Goal: Find specific fact: Find specific fact

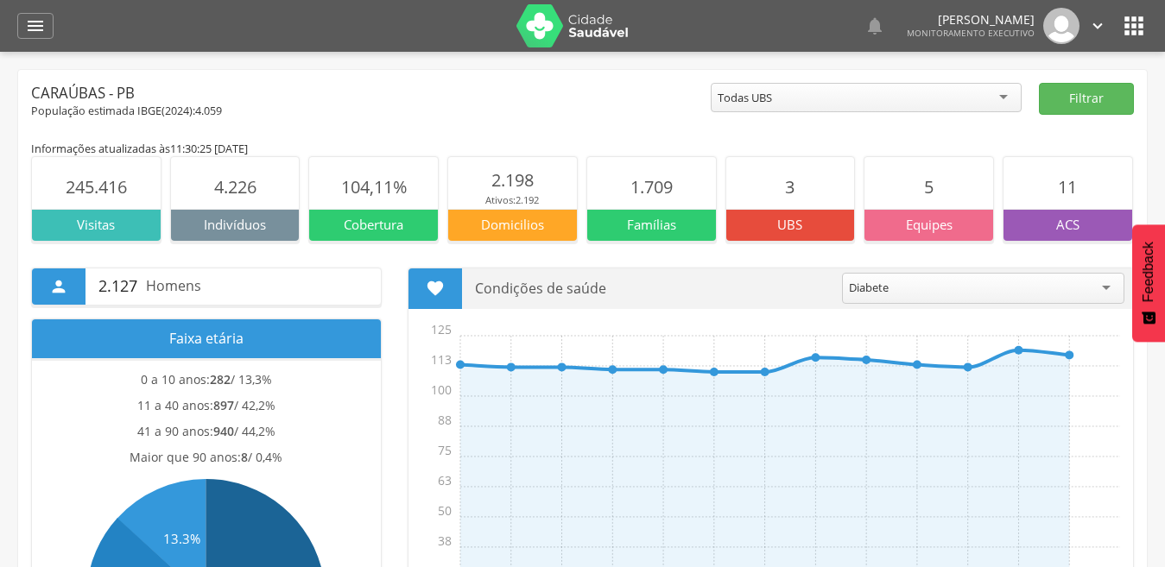
click at [41, 29] on icon "" at bounding box center [35, 26] width 21 height 21
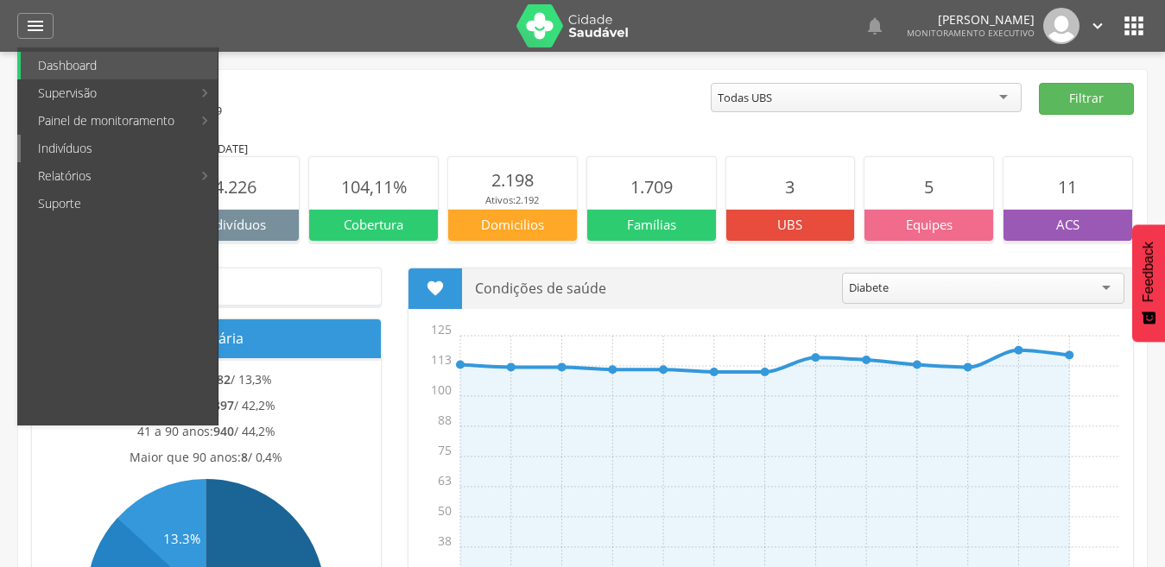
click at [71, 155] on link "Indivíduos" at bounding box center [119, 149] width 197 height 28
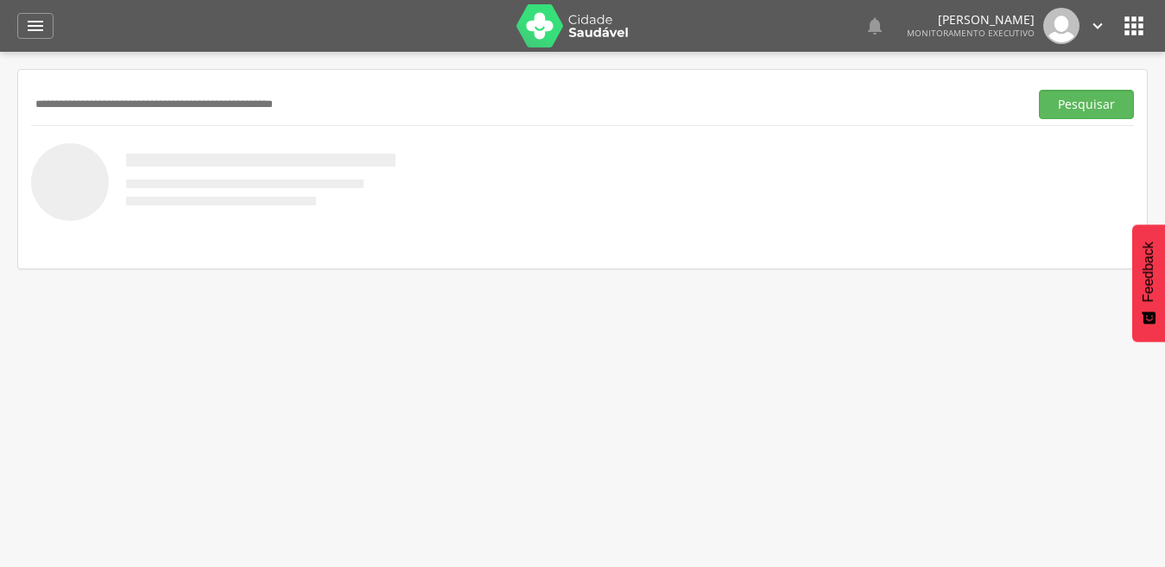
click at [136, 100] on input "text" at bounding box center [526, 104] width 990 height 29
type input "******"
click at [1039, 90] on button "Pesquisar" at bounding box center [1086, 104] width 95 height 29
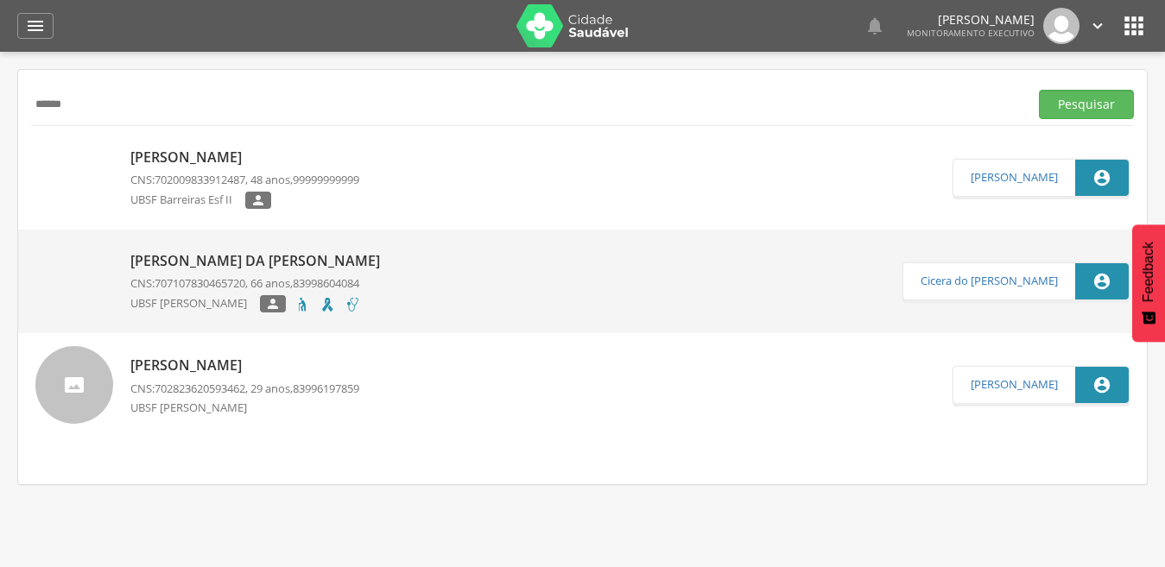
click at [188, 256] on p "[PERSON_NAME] da [PERSON_NAME]" at bounding box center [259, 261] width 258 height 20
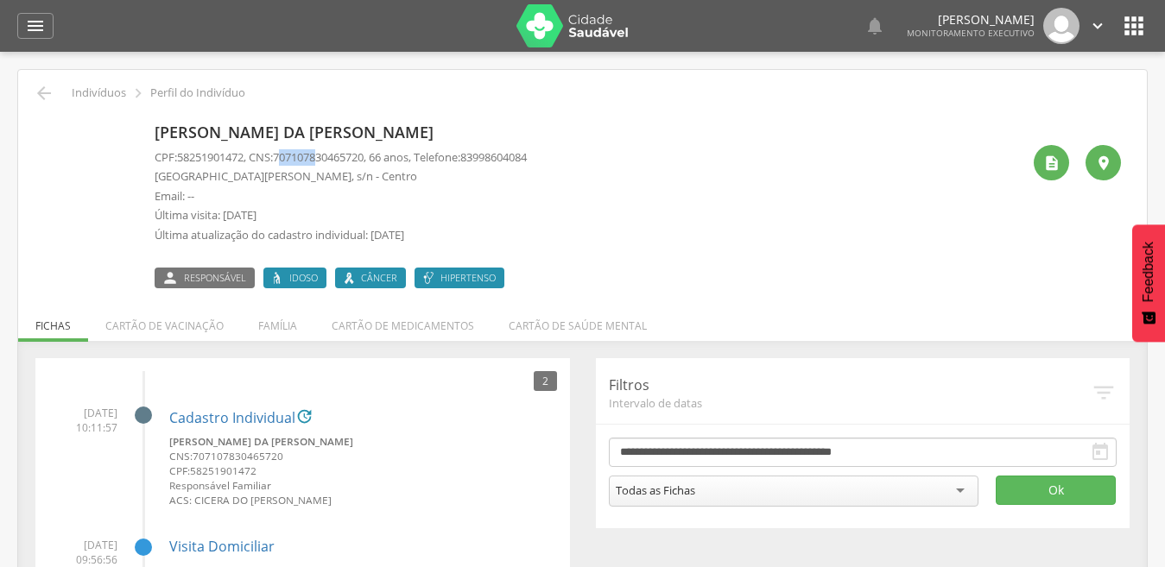
drag, startPoint x: 287, startPoint y: 157, endPoint x: 330, endPoint y: 158, distance: 42.3
click at [330, 158] on span "707107830465720" at bounding box center [318, 157] width 91 height 16
drag, startPoint x: 330, startPoint y: 158, endPoint x: 380, endPoint y: 156, distance: 50.1
click at [380, 156] on p "CPF: 58251901472 , CNS: [PHONE_NUMBER] , 66 anos, Telefone: [PHONE_NUMBER]" at bounding box center [341, 157] width 372 height 16
copy span "707107830465720"
